Goal: Information Seeking & Learning: Learn about a topic

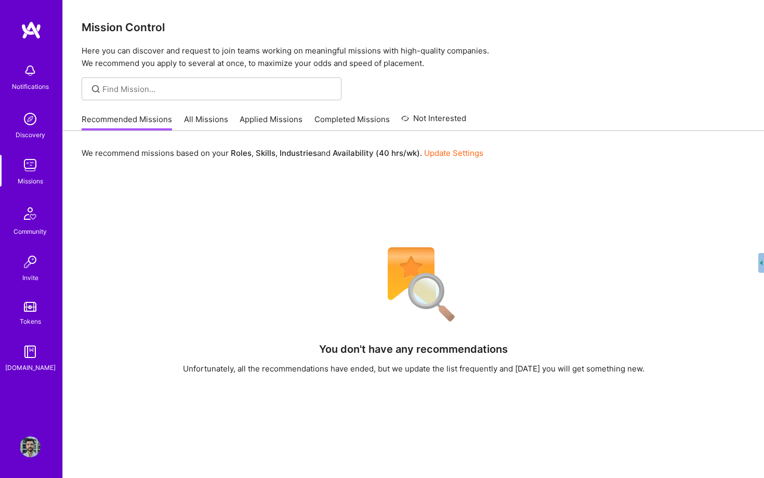
click at [191, 127] on link "All Missions" at bounding box center [206, 122] width 44 height 17
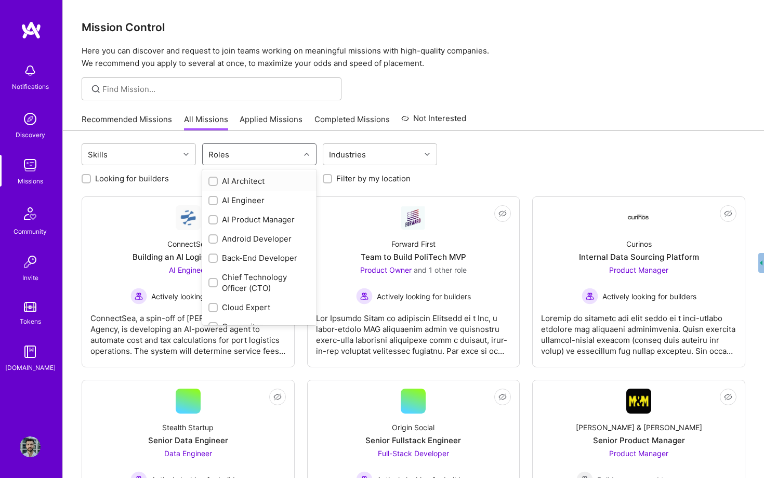
click at [231, 158] on div "Roles" at bounding box center [251, 154] width 97 height 21
type input "prod"
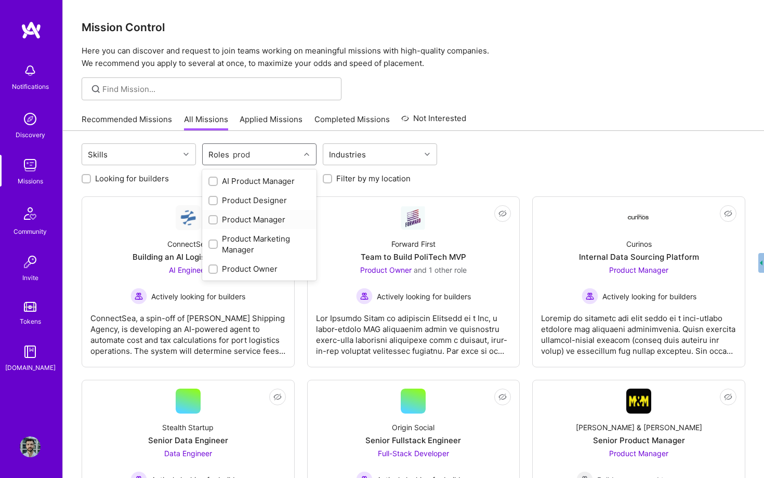
click at [214, 214] on div "Product Manager" at bounding box center [259, 219] width 114 height 19
checkbox input "true"
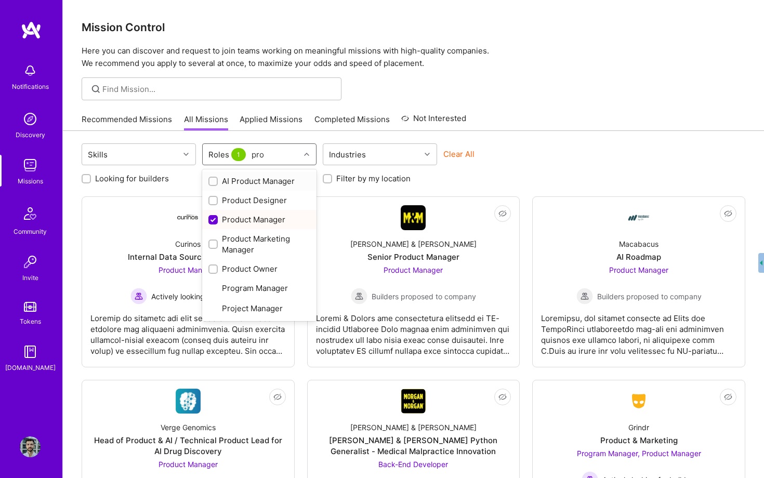
type input "prod"
click at [213, 268] on input "checkbox" at bounding box center [214, 269] width 7 height 7
checkbox input "true"
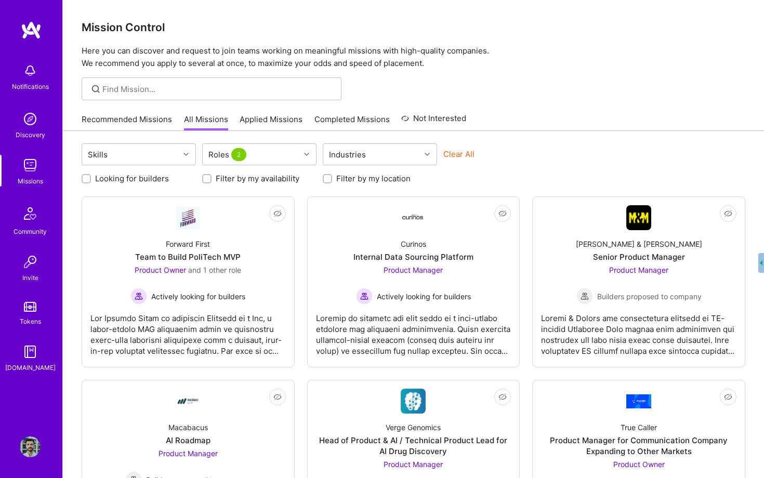
click at [504, 21] on h3 "Mission Control" at bounding box center [414, 27] width 664 height 13
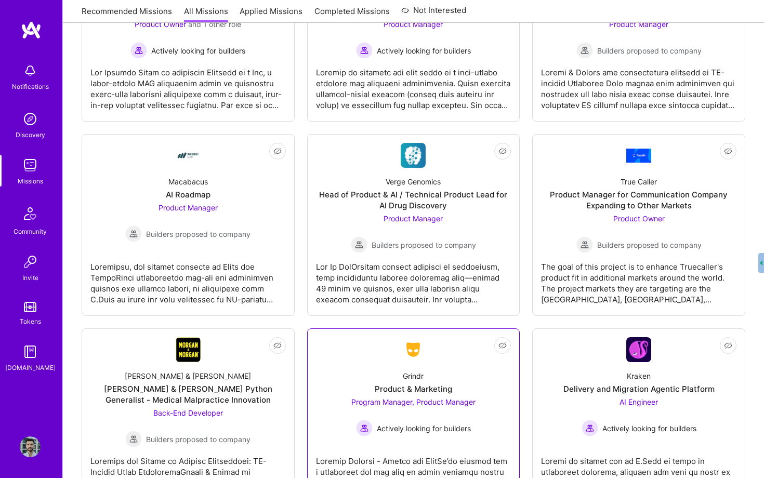
scroll to position [166, 0]
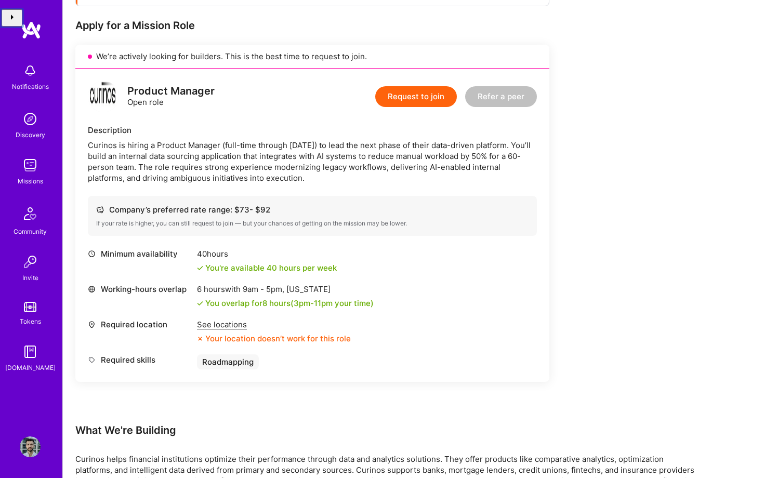
scroll to position [246, 0]
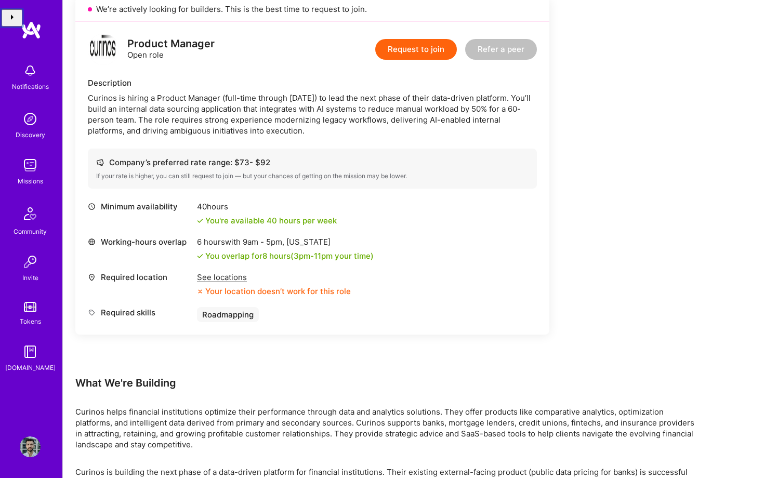
click at [215, 282] on div "See locations" at bounding box center [274, 277] width 154 height 11
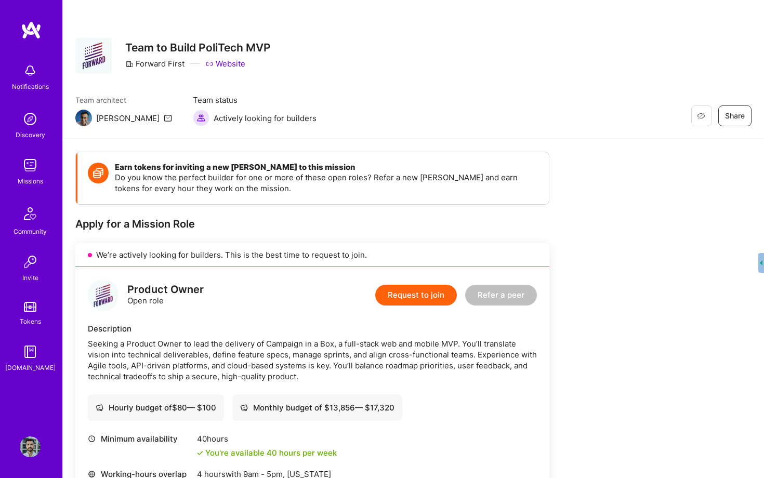
scroll to position [172, 0]
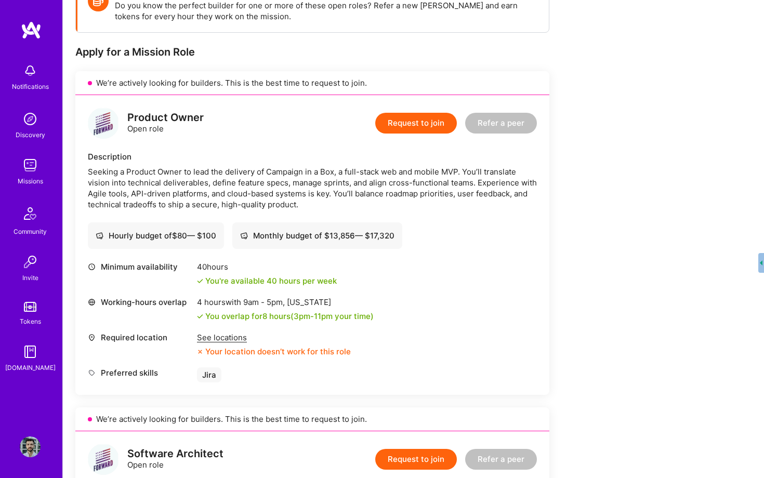
click at [224, 342] on div "See locations" at bounding box center [274, 337] width 154 height 11
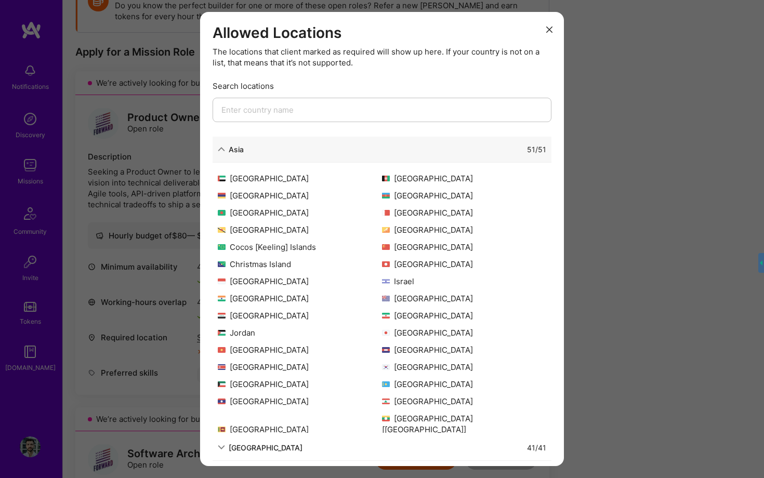
scroll to position [186, 0]
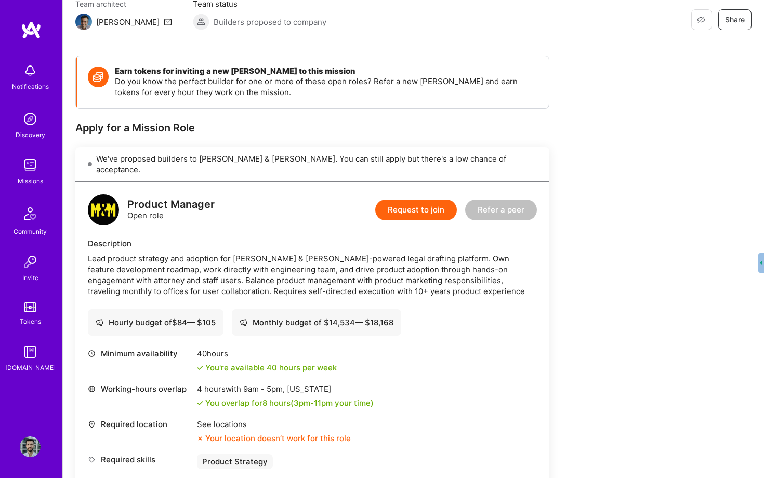
scroll to position [239, 0]
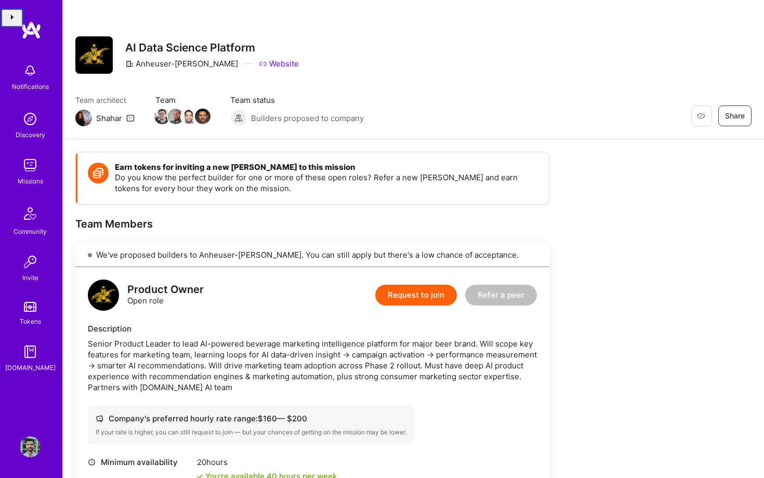
scroll to position [285, 0]
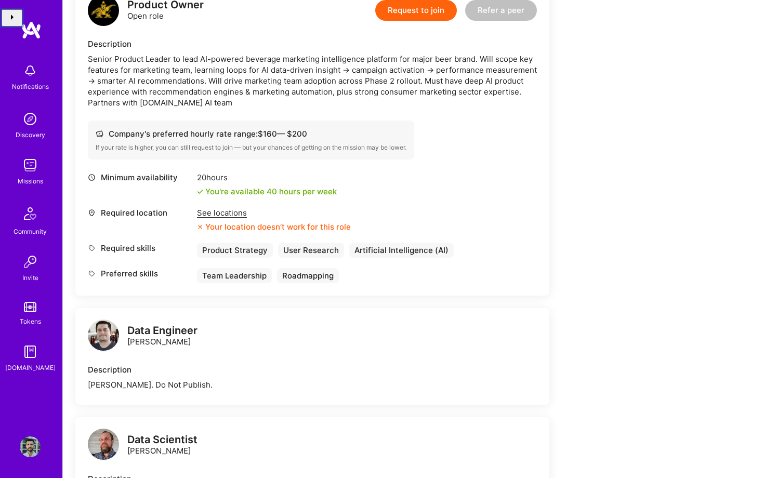
click at [206, 213] on div "See locations" at bounding box center [274, 212] width 154 height 11
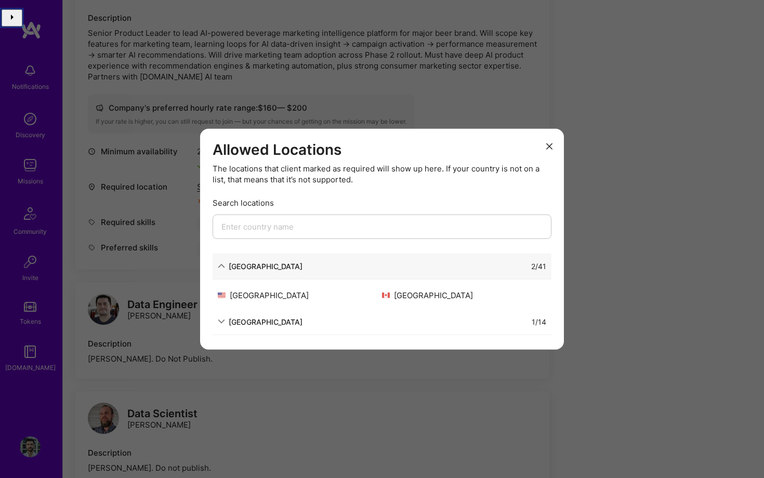
scroll to position [333, 0]
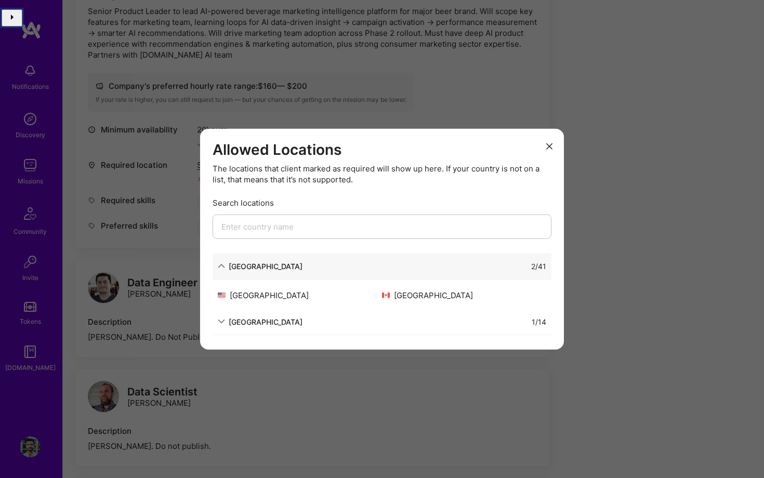
click at [167, 296] on div "Allowed Locations The locations that client marked as required will show up her…" at bounding box center [382, 239] width 764 height 478
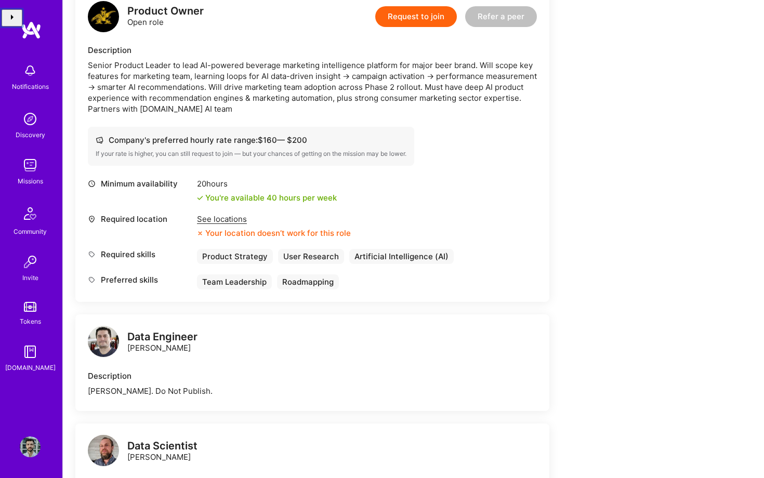
scroll to position [65, 0]
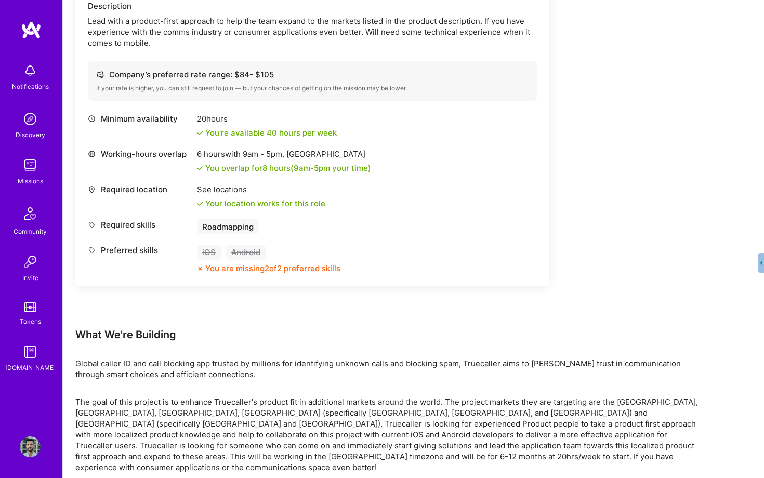
scroll to position [361, 0]
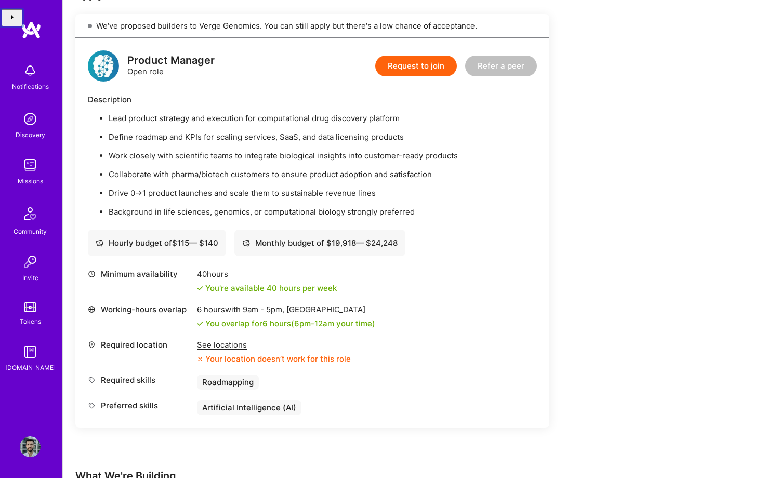
scroll to position [219, 0]
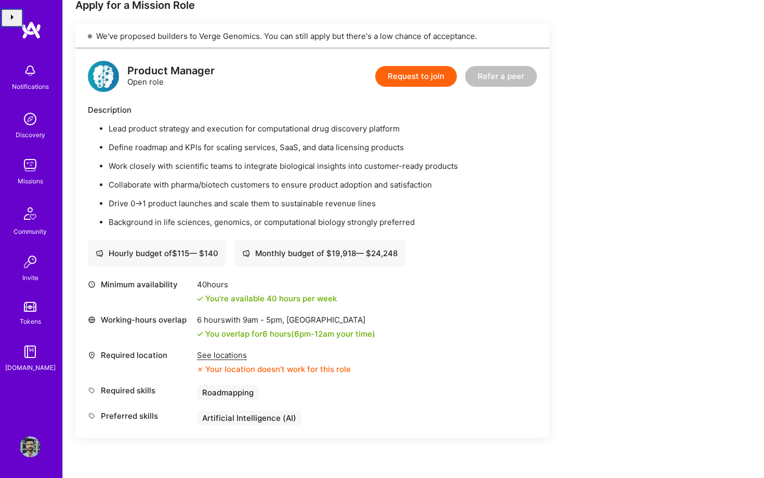
click at [230, 352] on div "See locations" at bounding box center [274, 355] width 154 height 11
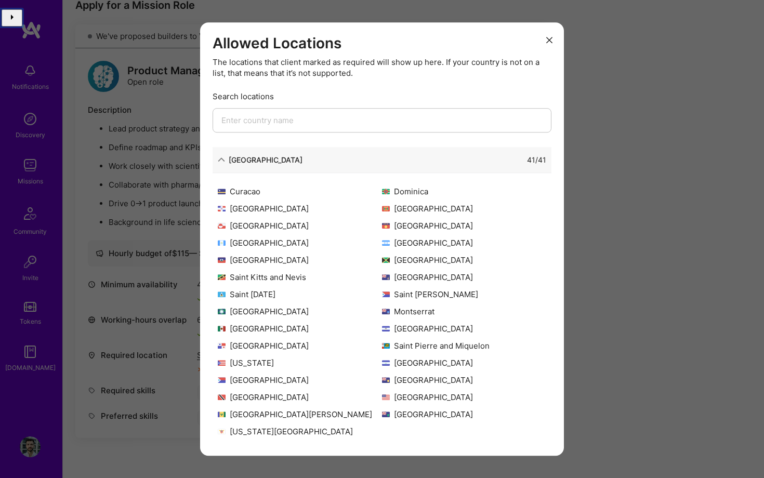
scroll to position [0, 0]
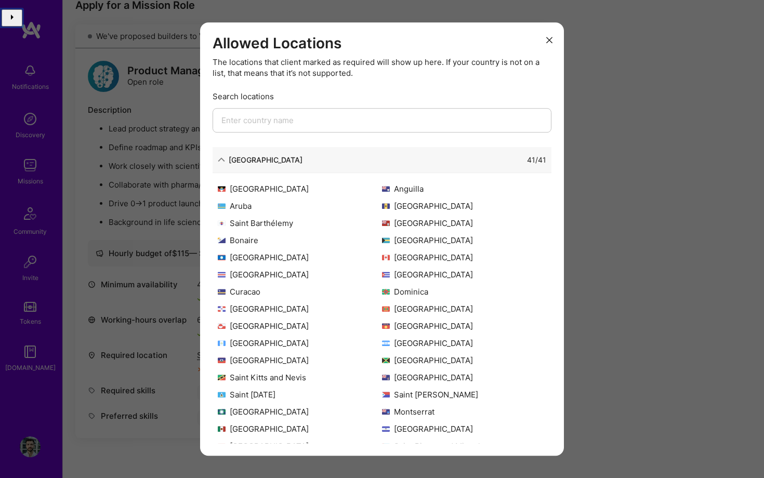
click at [643, 281] on div "Allowed Locations The locations that client marked as required will show up her…" at bounding box center [382, 239] width 764 height 478
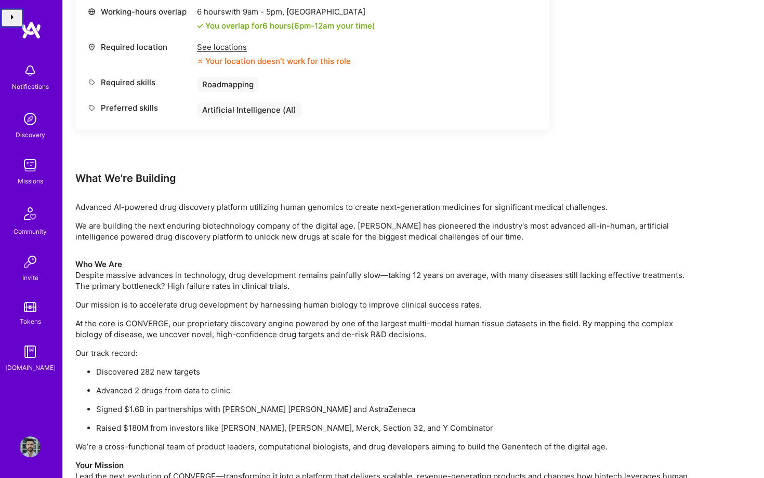
scroll to position [637, 0]
